Goal: Information Seeking & Learning: Learn about a topic

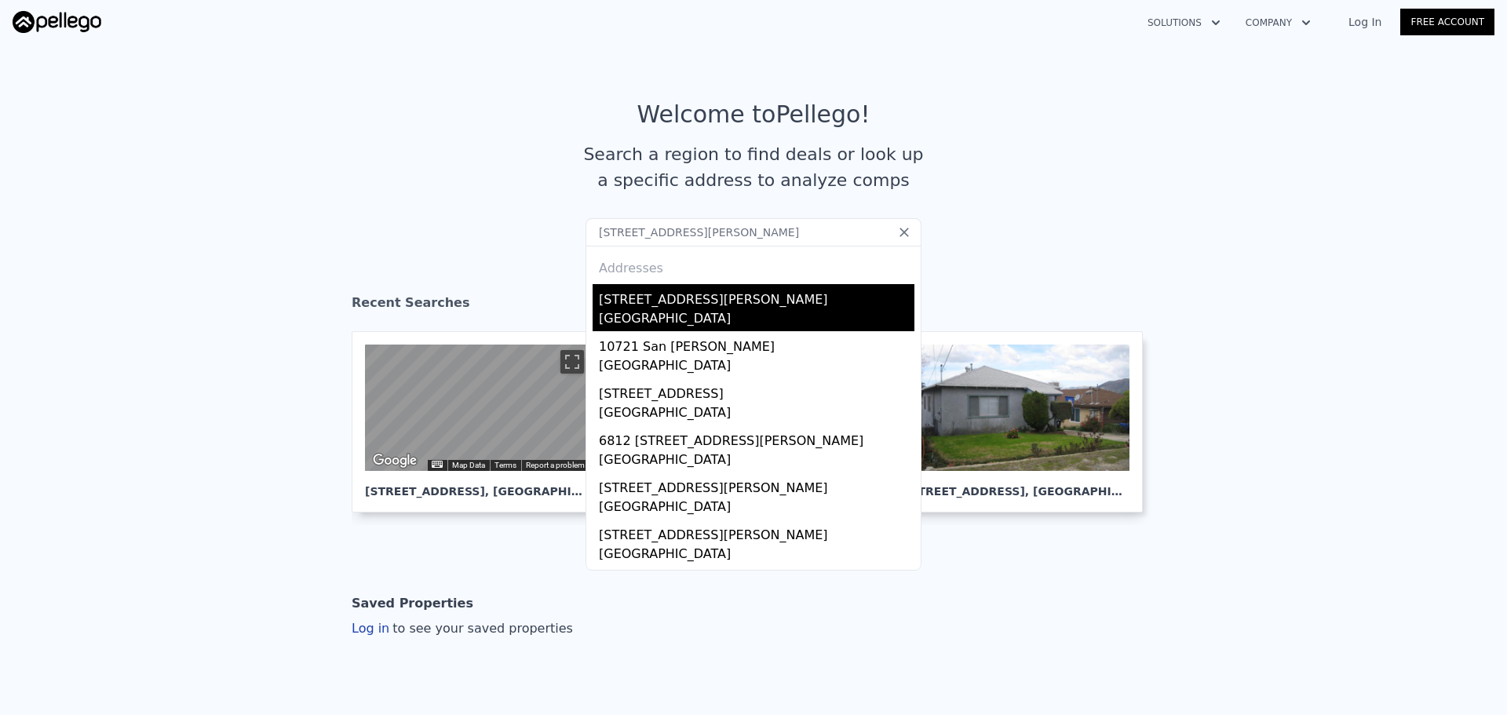
type input "[STREET_ADDRESS][PERSON_NAME]"
click at [622, 307] on div "[STREET_ADDRESS][PERSON_NAME]" at bounding box center [756, 296] width 315 height 25
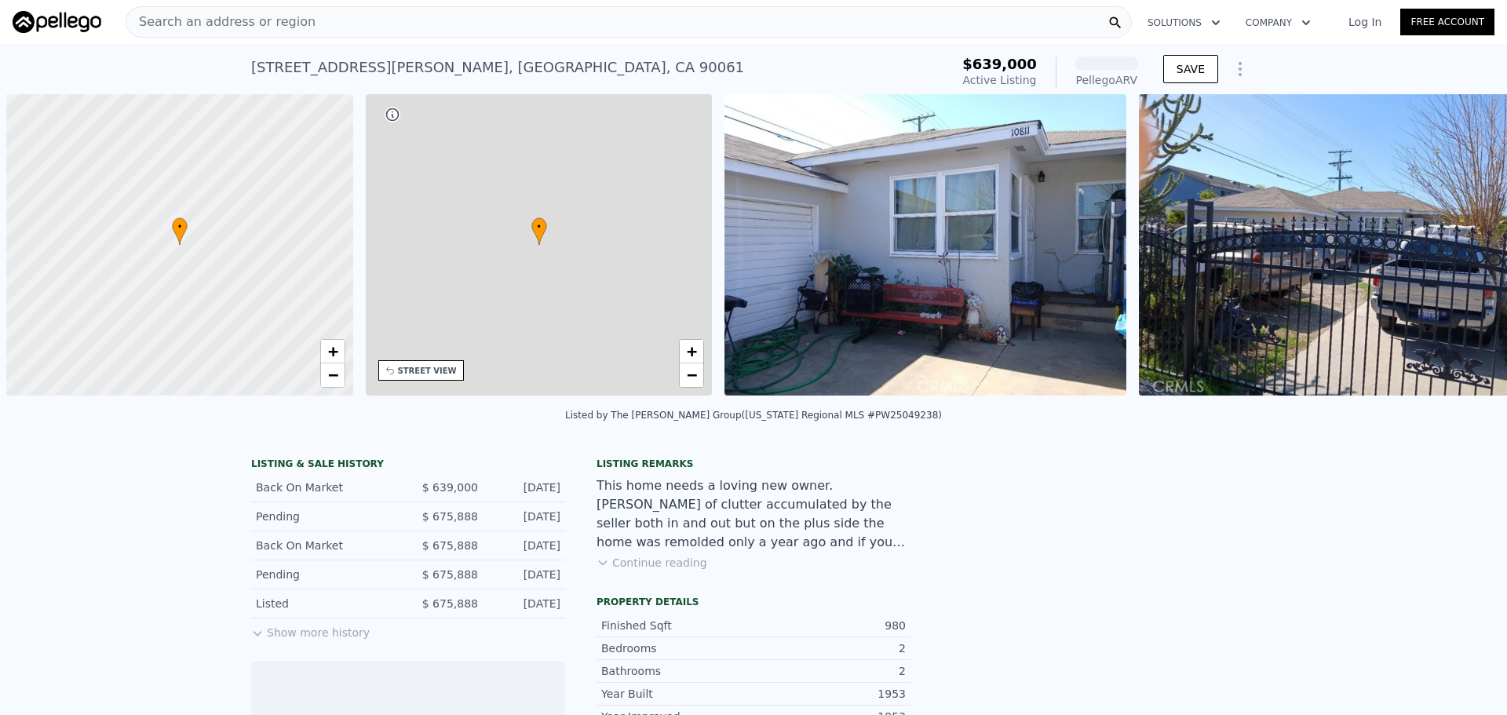
scroll to position [0, 6]
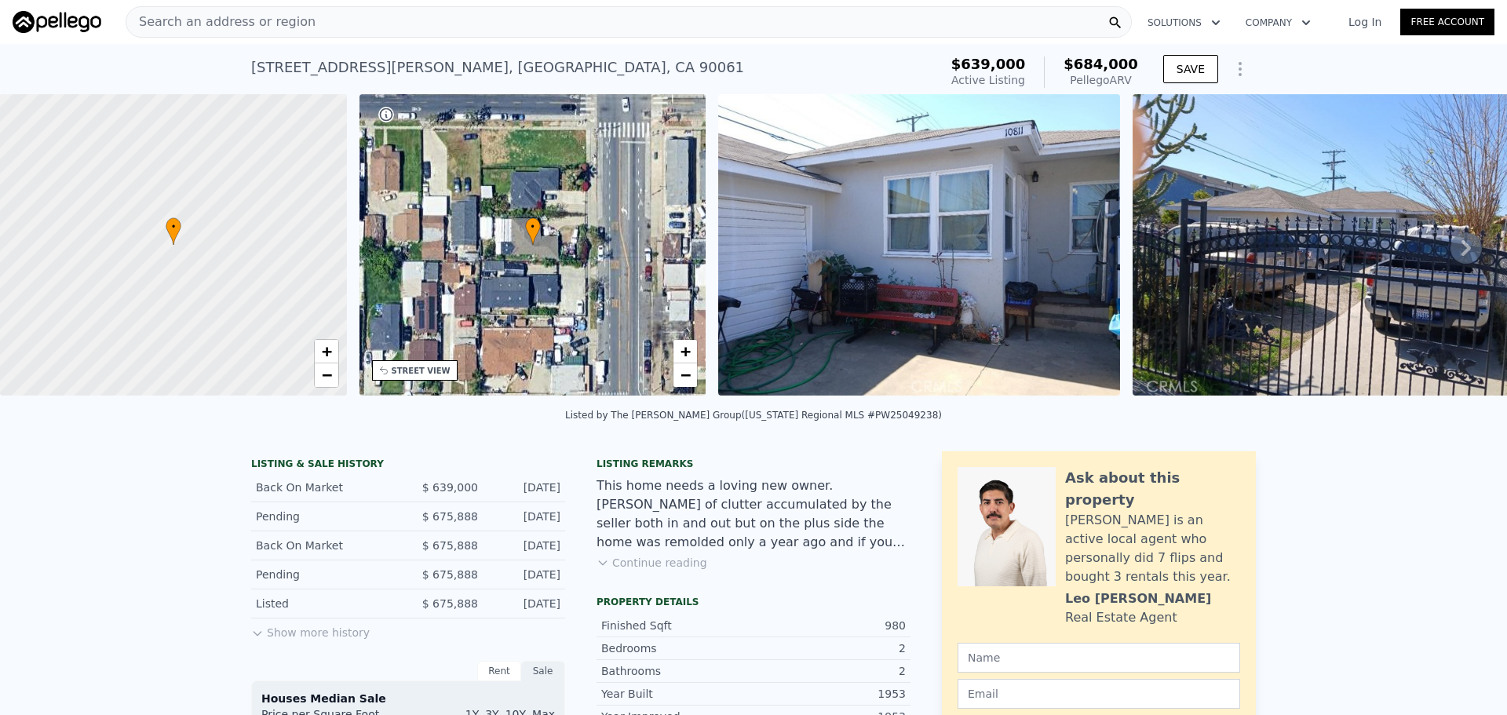
click at [425, 374] on div "STREET VIEW" at bounding box center [421, 371] width 59 height 12
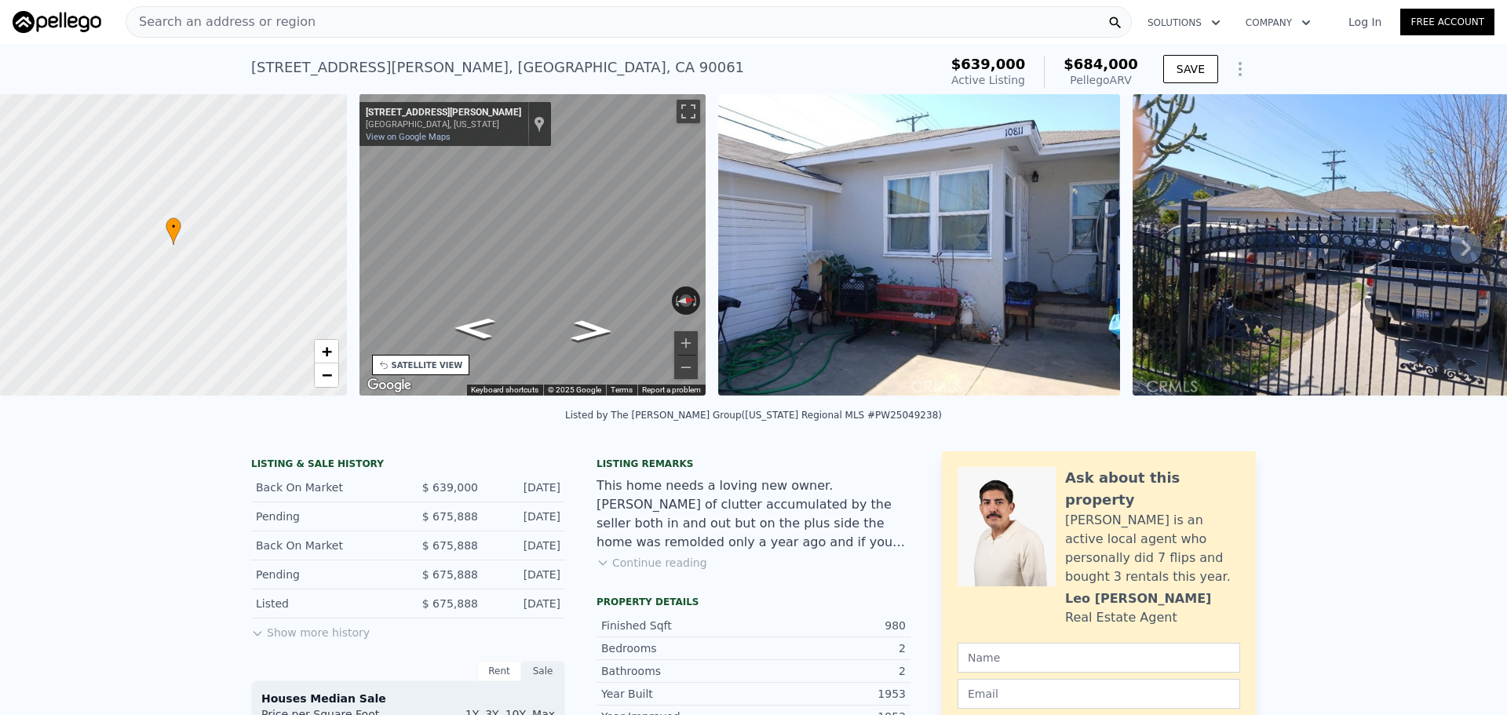
click at [316, 213] on div "• + − • + − STREET VIEW ← Move left → Move right ↑ Move up ↓ Move down + Zoom i…" at bounding box center [753, 247] width 1507 height 307
click at [431, 30] on div "Search an address or region" at bounding box center [629, 21] width 1006 height 31
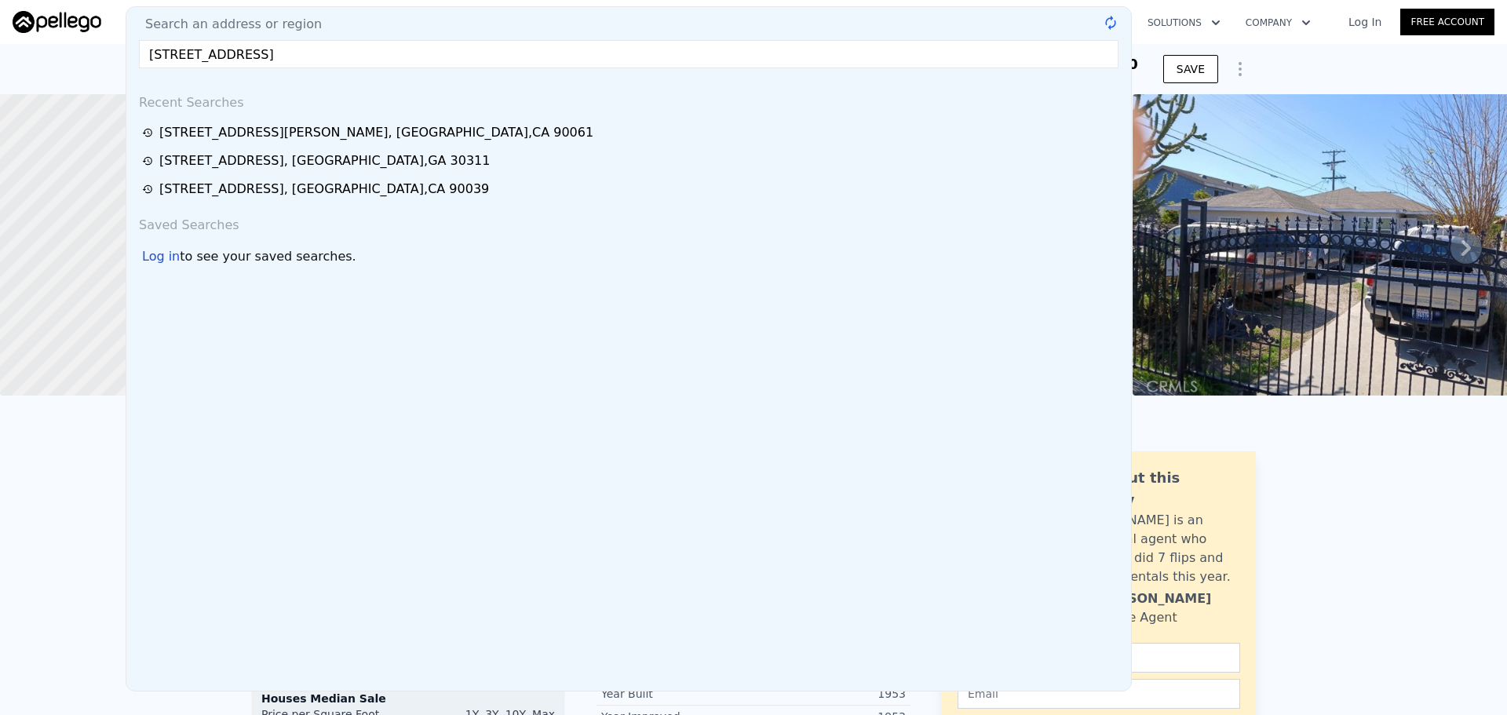
type input "[STREET_ADDRESS]"
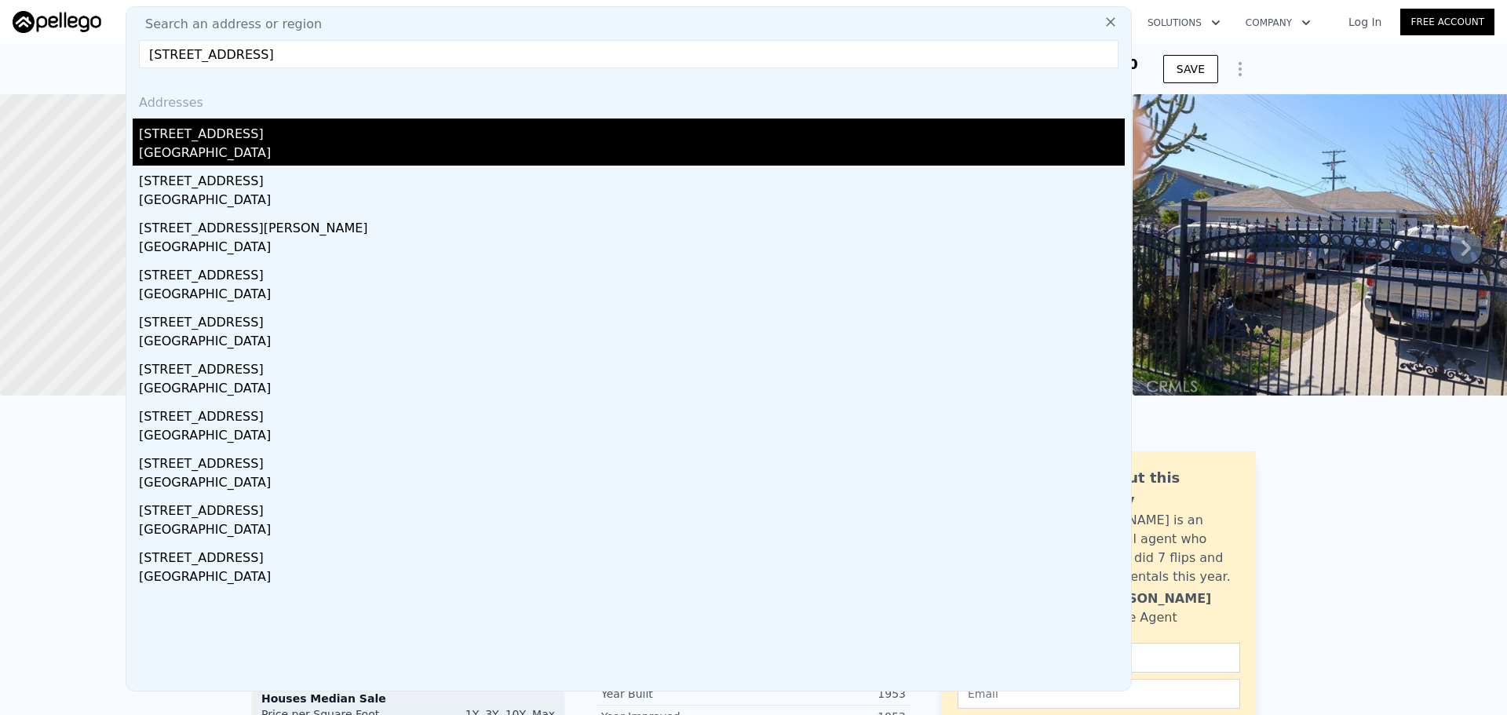
click at [317, 150] on div "[GEOGRAPHIC_DATA]" at bounding box center [632, 155] width 986 height 22
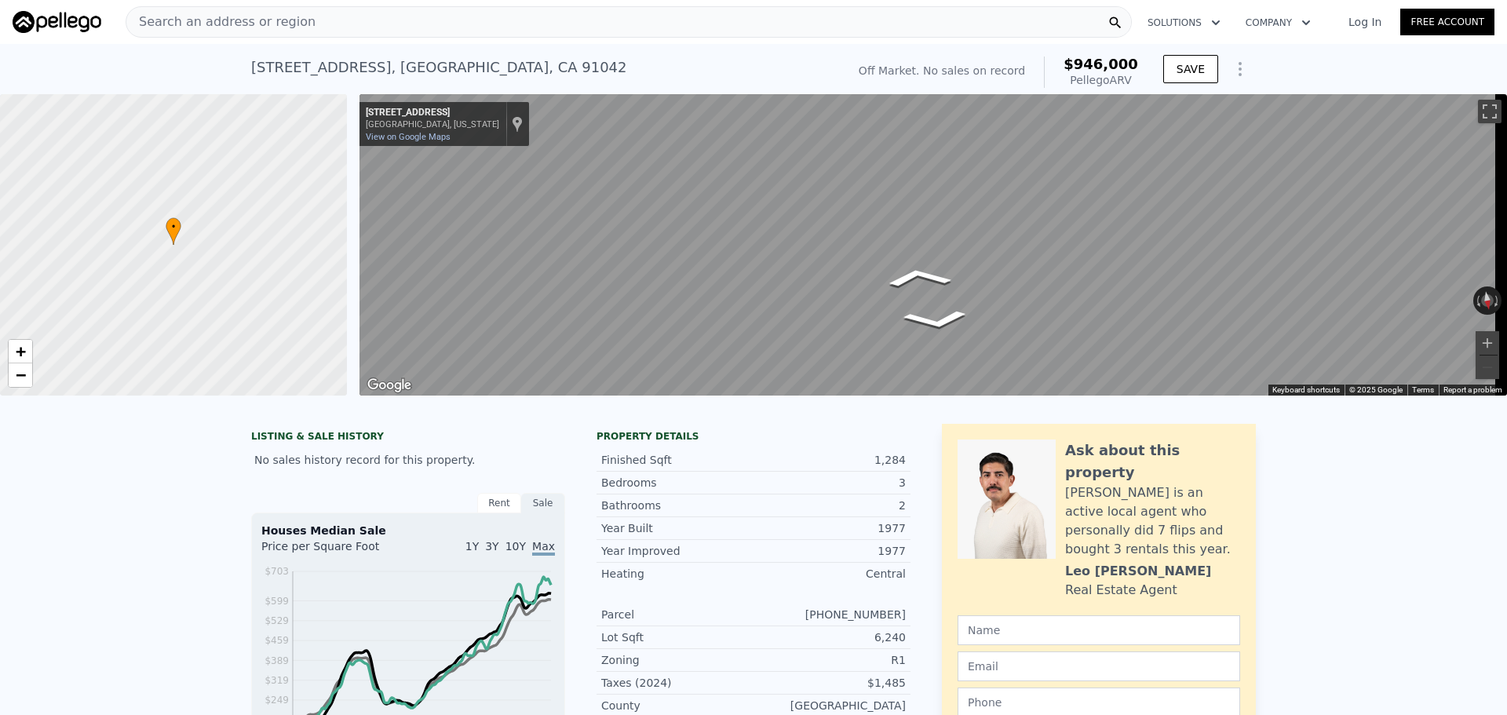
click at [506, 13] on div "Search an address or region" at bounding box center [629, 21] width 1006 height 31
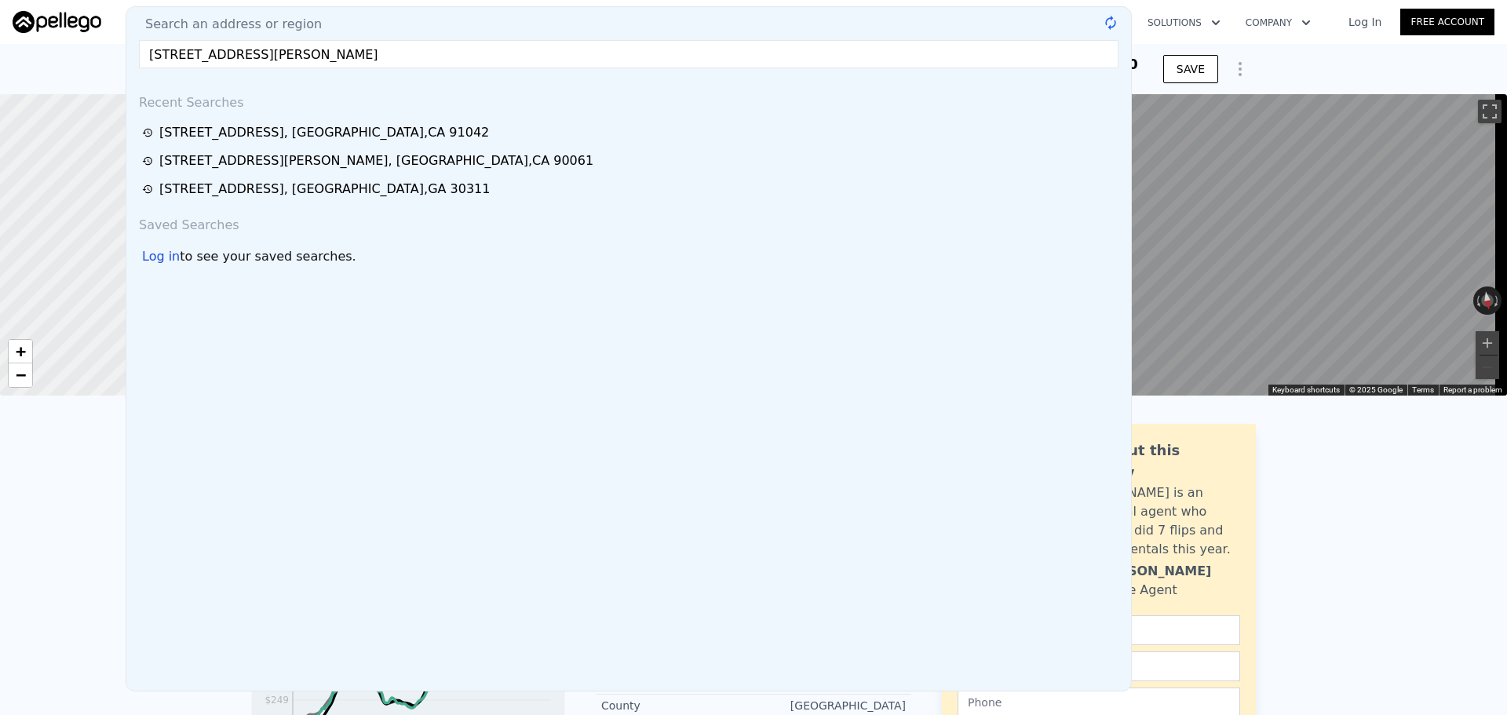
type input "[STREET_ADDRESS][PERSON_NAME]"
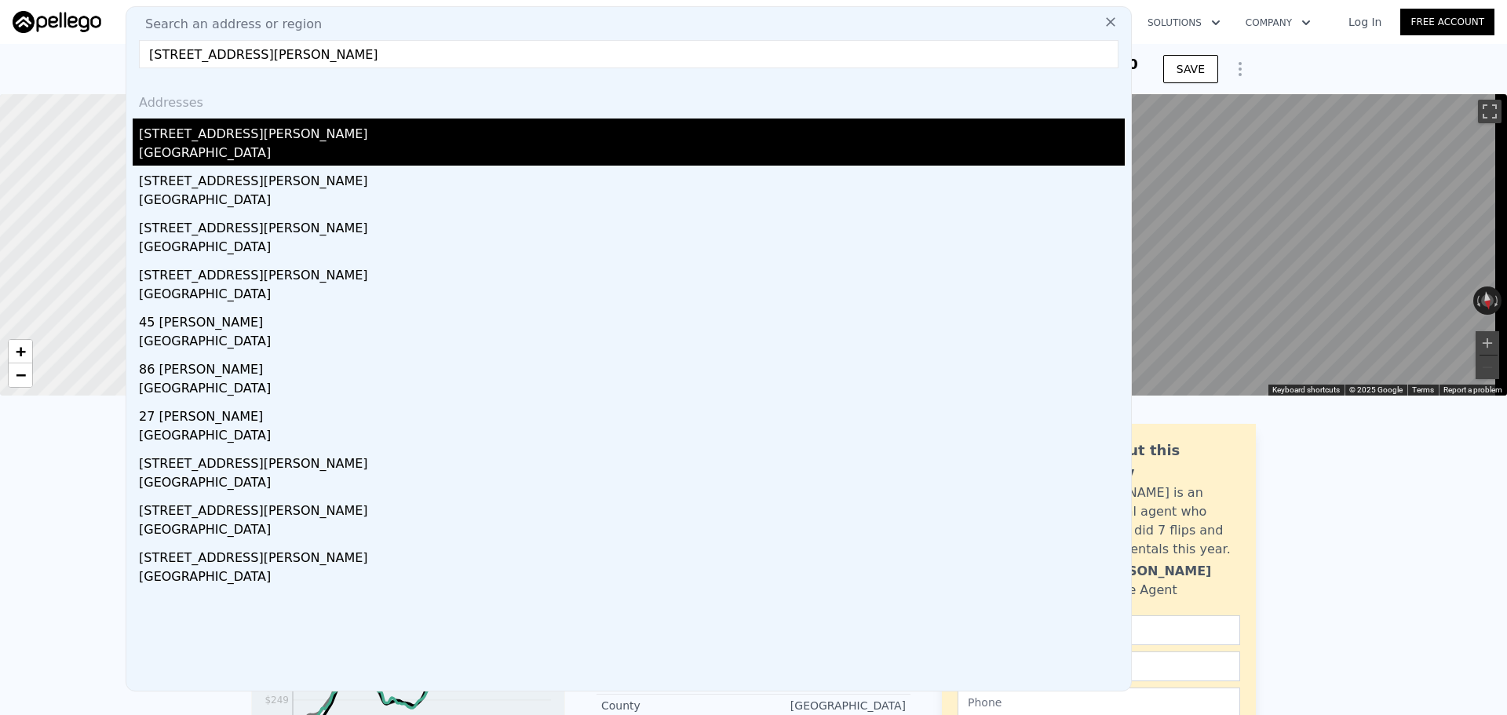
click at [384, 129] on div "[STREET_ADDRESS][PERSON_NAME]" at bounding box center [632, 130] width 986 height 25
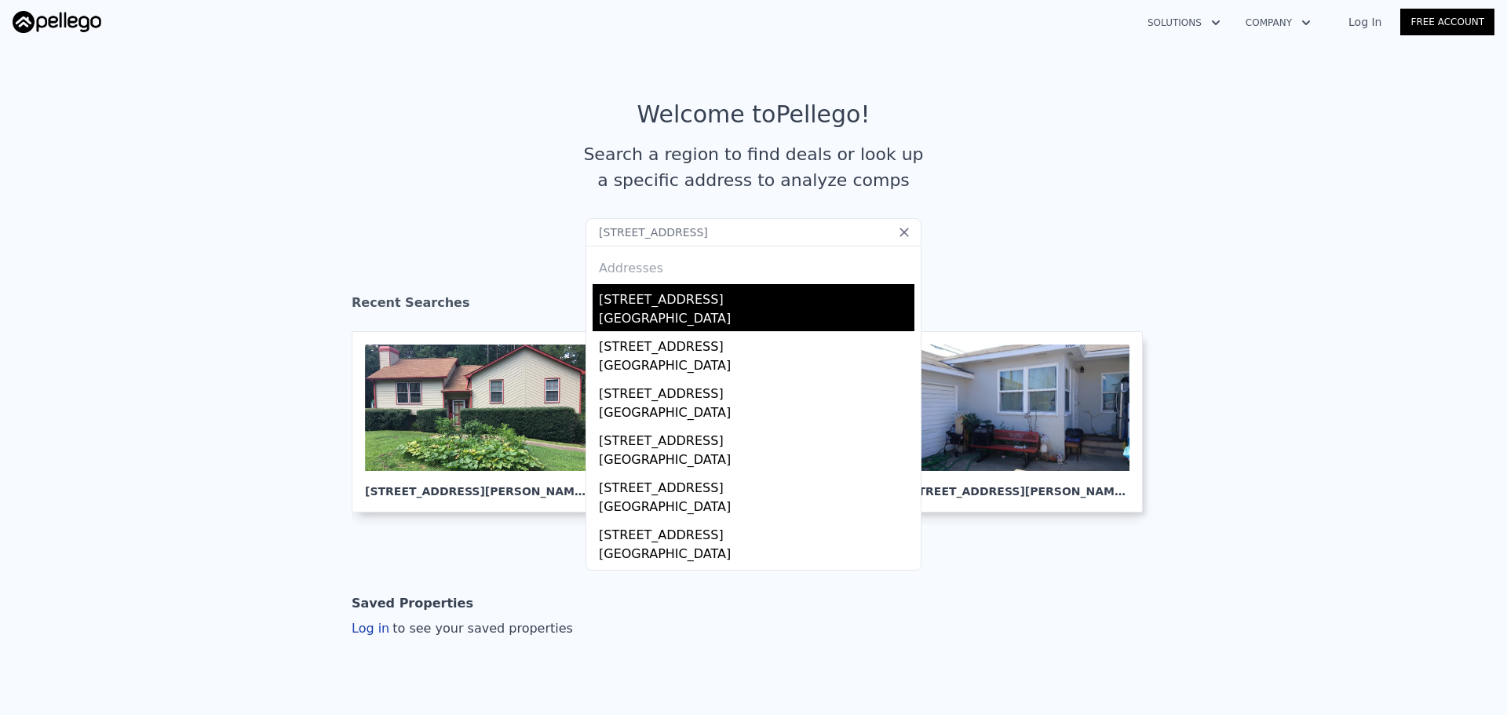
click at [731, 301] on div "[STREET_ADDRESS]" at bounding box center [756, 296] width 315 height 25
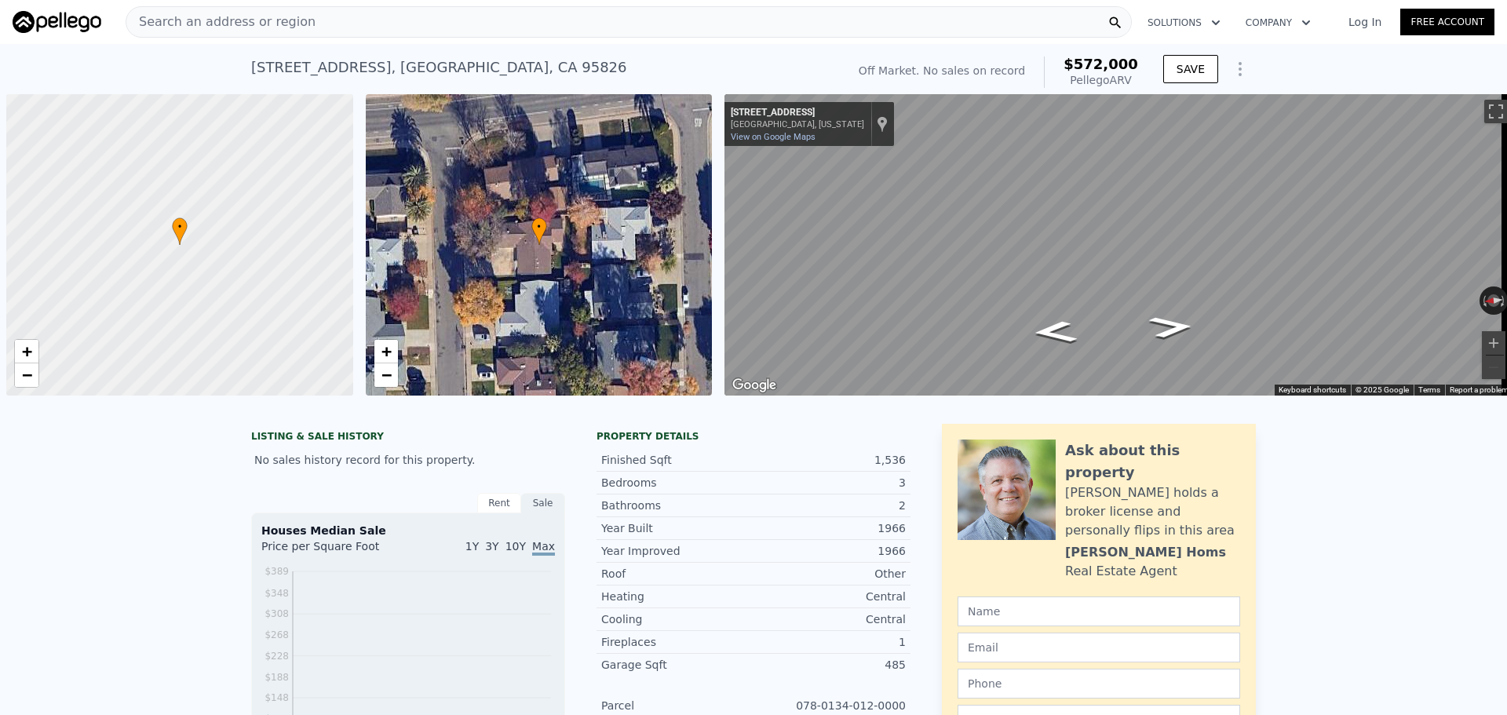
scroll to position [0, 6]
